Goal: Find specific page/section: Find specific page/section

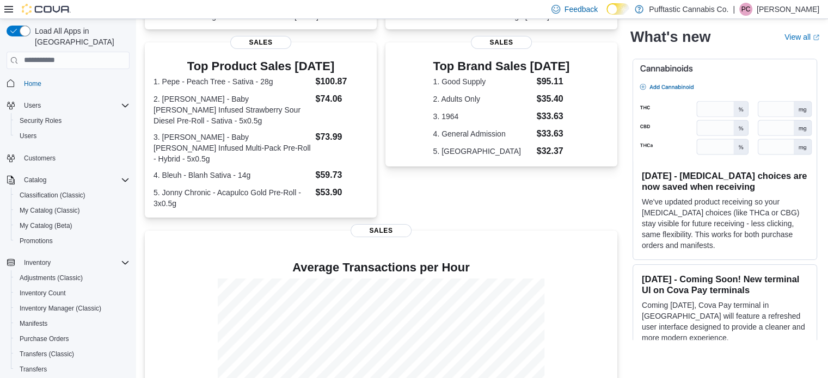
scroll to position [264, 0]
